Goal: Find specific page/section: Find specific page/section

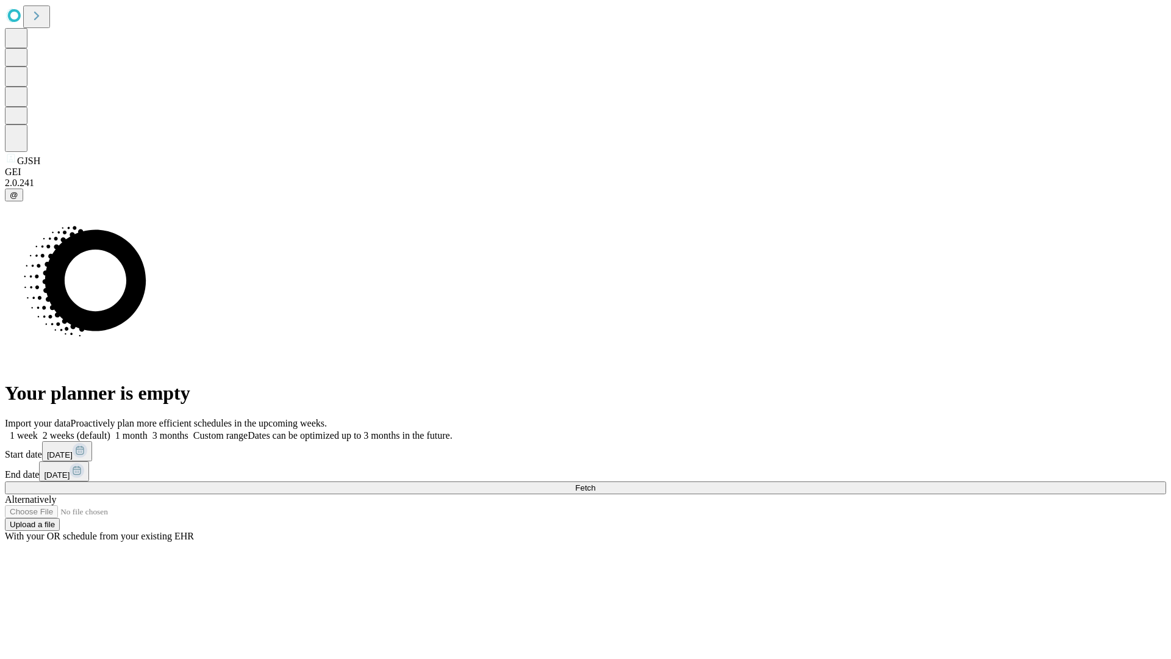
click at [595, 483] on span "Fetch" at bounding box center [585, 487] width 20 height 9
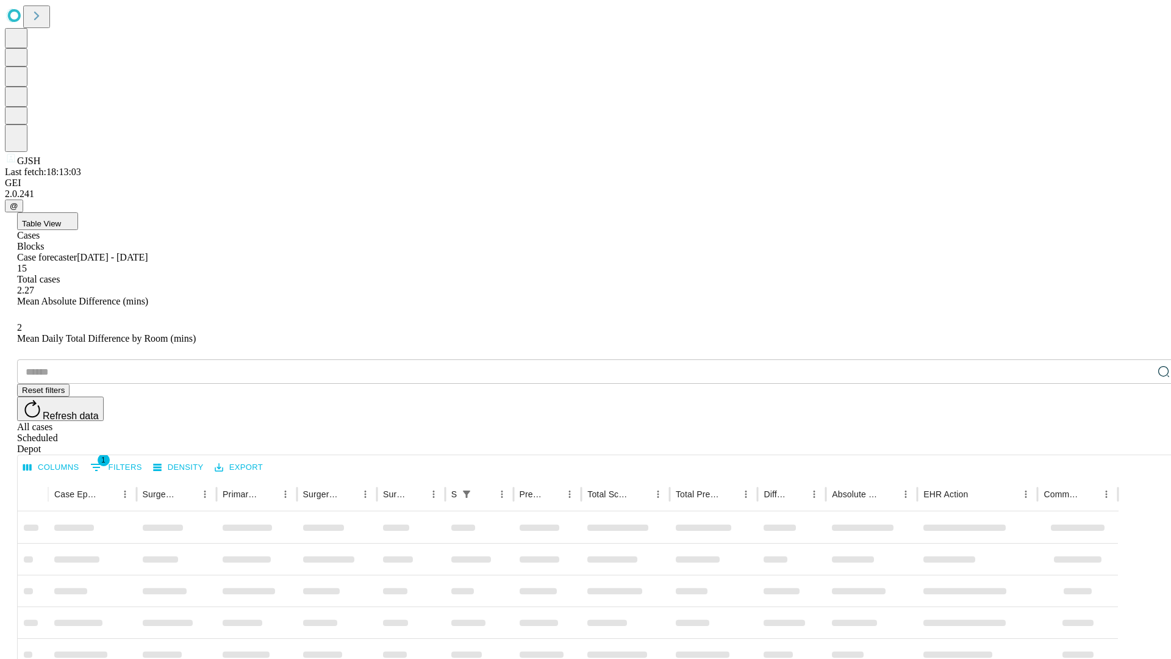
click at [1139, 443] on div "Depot" at bounding box center [597, 448] width 1161 height 11
